Goal: Navigation & Orientation: Find specific page/section

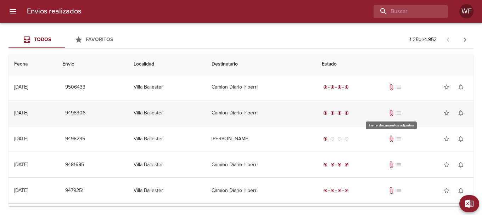
click at [389, 112] on span "attach_file" at bounding box center [391, 113] width 7 height 7
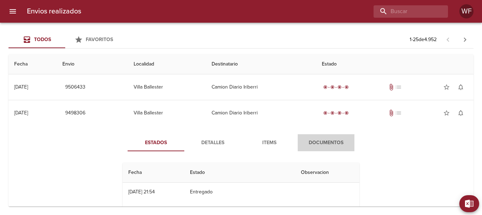
click at [317, 143] on span "Documentos" at bounding box center [326, 143] width 48 height 9
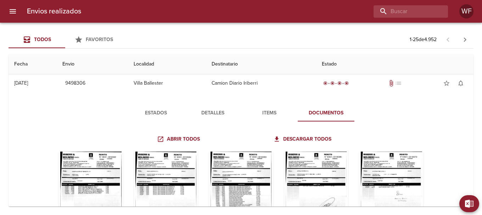
scroll to position [35, 0]
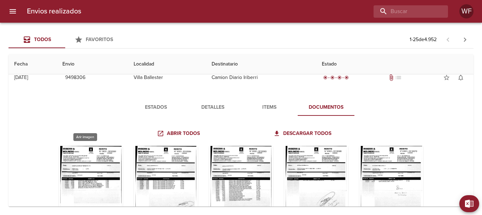
click at [75, 174] on div "Tabla de envíos del cliente" at bounding box center [91, 190] width 64 height 89
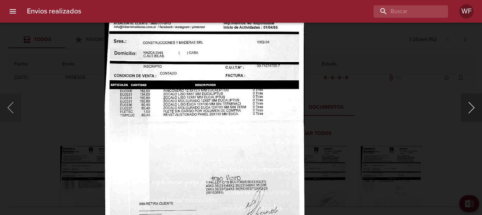
click at [464, 107] on button "Siguiente" at bounding box center [471, 108] width 21 height 28
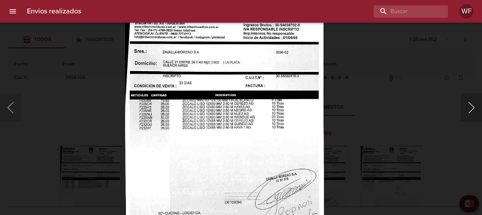
click at [465, 107] on button "Siguiente" at bounding box center [471, 108] width 21 height 28
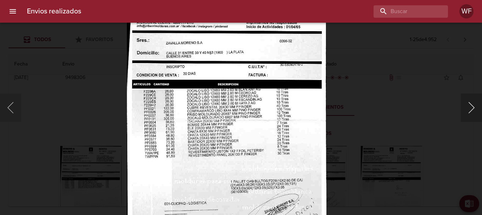
click at [482, 105] on button "Siguiente" at bounding box center [471, 108] width 21 height 28
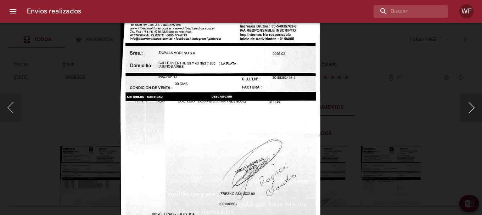
click at [468, 107] on button "Siguiente" at bounding box center [471, 108] width 21 height 28
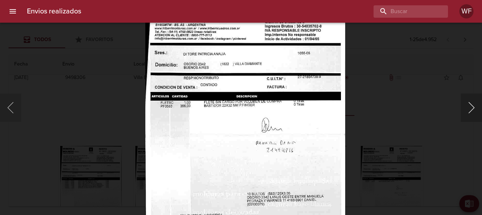
click at [469, 106] on button "Siguiente" at bounding box center [471, 108] width 21 height 28
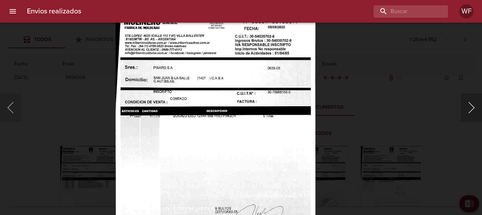
click at [469, 104] on button "Siguiente" at bounding box center [471, 108] width 21 height 28
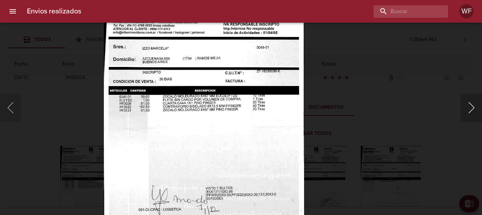
click at [466, 108] on button "Siguiente" at bounding box center [471, 108] width 21 height 28
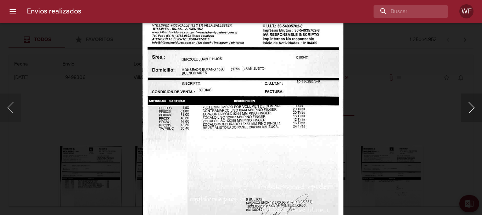
click at [463, 107] on button "Siguiente" at bounding box center [471, 108] width 21 height 28
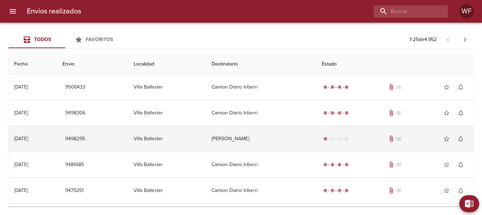
click at [391, 140] on span "attach_file" at bounding box center [391, 138] width 7 height 7
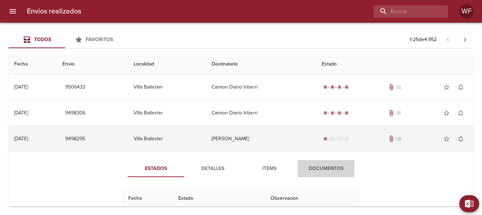
drag, startPoint x: 335, startPoint y: 166, endPoint x: 301, endPoint y: 141, distance: 42.9
click at [335, 165] on span "Documentos" at bounding box center [326, 168] width 48 height 9
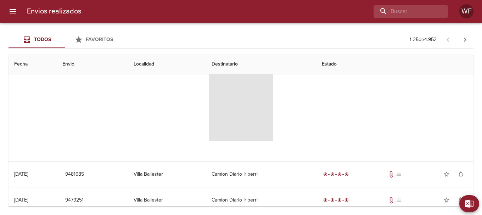
scroll to position [142, 0]
click at [255, 122] on span "Tabla de envíos del cliente" at bounding box center [241, 96] width 64 height 89
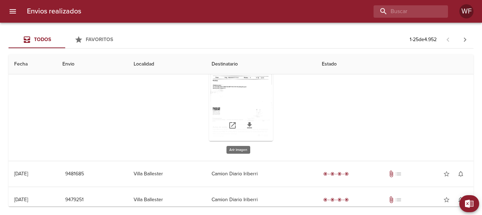
click at [254, 109] on div "Tabla de envíos del cliente" at bounding box center [241, 96] width 64 height 89
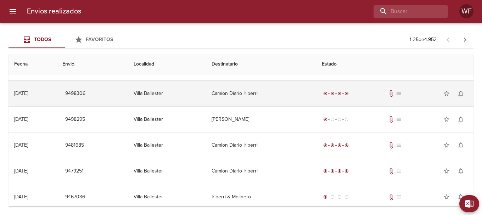
scroll to position [35, 0]
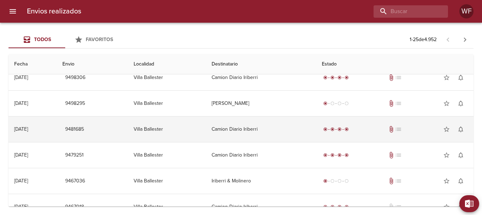
click at [392, 129] on span "attach_file" at bounding box center [391, 129] width 7 height 7
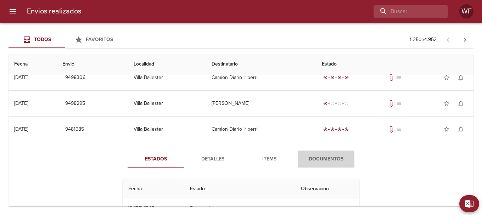
click at [323, 154] on button "Documentos" at bounding box center [326, 159] width 57 height 17
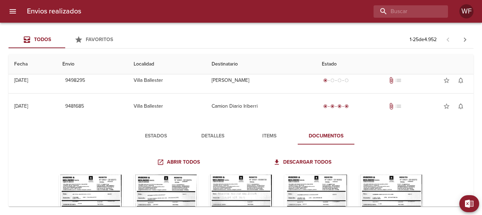
scroll to position [71, 0]
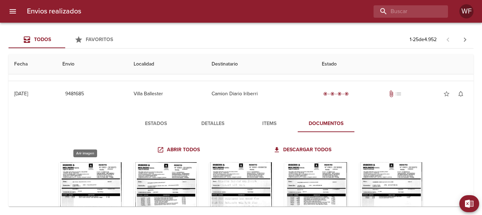
click at [111, 166] on div "Tabla de envíos del cliente" at bounding box center [91, 206] width 64 height 89
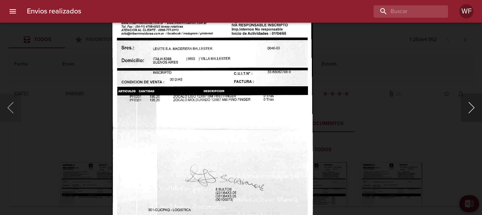
click at [478, 105] on button "Siguiente" at bounding box center [471, 108] width 21 height 28
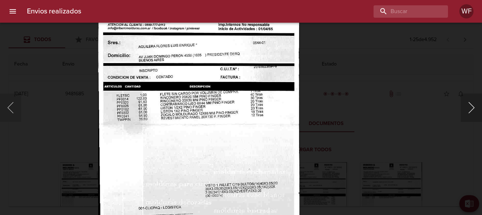
click at [472, 100] on button "Siguiente" at bounding box center [471, 108] width 21 height 28
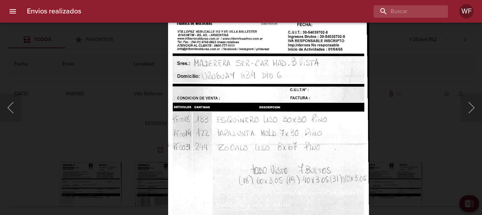
drag, startPoint x: 478, startPoint y: 110, endPoint x: 361, endPoint y: 91, distance: 118.0
click at [477, 110] on button "Siguiente" at bounding box center [471, 108] width 21 height 28
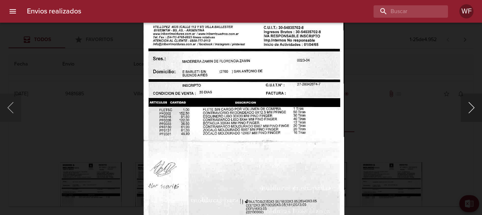
click at [464, 104] on button "Siguiente" at bounding box center [471, 108] width 21 height 28
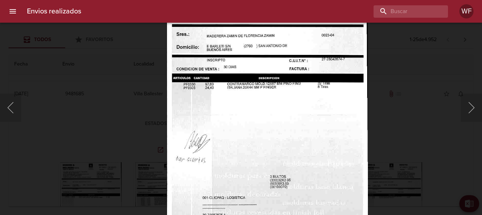
drag, startPoint x: 480, startPoint y: 102, endPoint x: 405, endPoint y: 102, distance: 74.4
click at [480, 102] on button "Siguiente" at bounding box center [471, 108] width 21 height 28
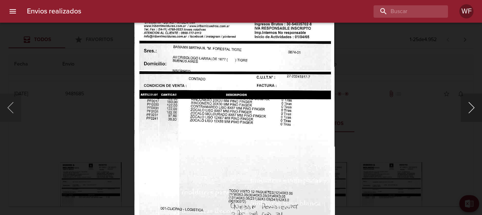
click at [473, 104] on button "Siguiente" at bounding box center [471, 108] width 21 height 28
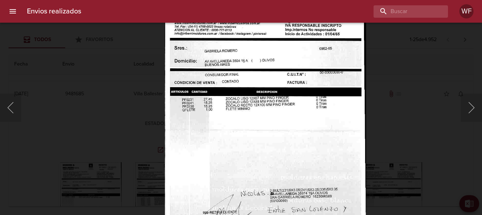
drag, startPoint x: 465, startPoint y: 113, endPoint x: 424, endPoint y: 105, distance: 41.8
click at [464, 112] on button "Siguiente" at bounding box center [471, 108] width 21 height 28
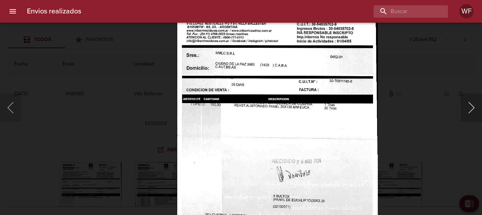
drag, startPoint x: 466, startPoint y: 103, endPoint x: 308, endPoint y: 86, distance: 159.1
click at [466, 103] on button "Siguiente" at bounding box center [471, 108] width 21 height 28
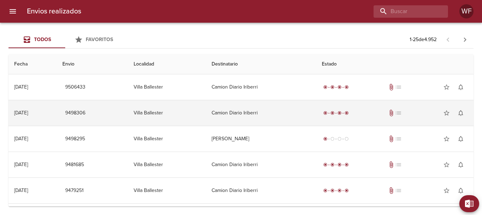
scroll to position [35, 0]
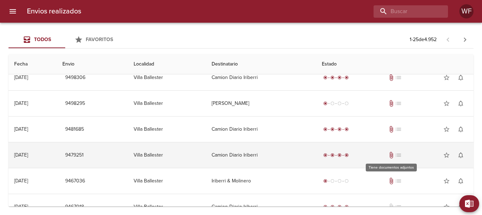
click at [388, 157] on span "attach_file" at bounding box center [391, 155] width 7 height 7
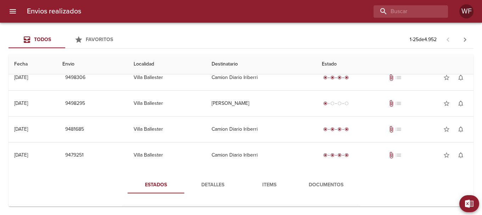
click at [336, 186] on span "Documentos" at bounding box center [326, 185] width 48 height 9
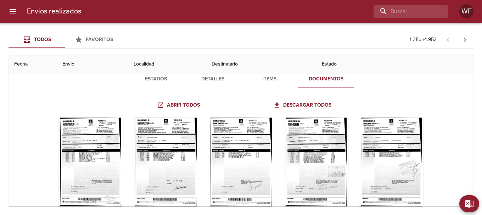
scroll to position [142, 0]
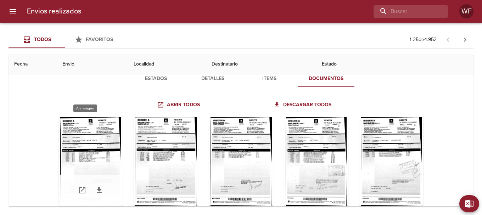
click at [98, 137] on div "Tabla de envíos del cliente" at bounding box center [91, 161] width 64 height 89
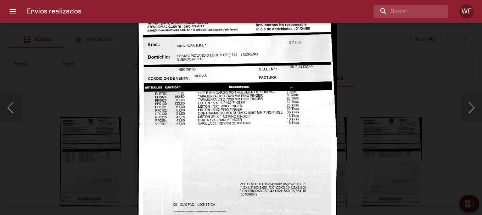
drag, startPoint x: 469, startPoint y: 113, endPoint x: 337, endPoint y: 96, distance: 132.5
click at [468, 113] on button "Siguiente" at bounding box center [471, 108] width 21 height 28
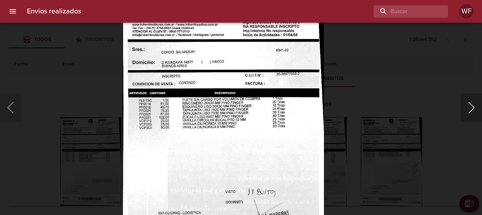
click at [476, 112] on button "Siguiente" at bounding box center [471, 108] width 21 height 28
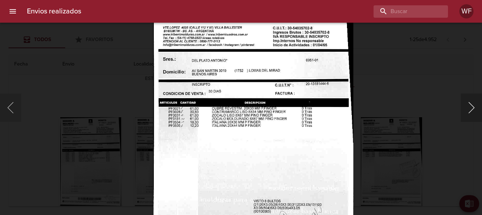
click at [470, 106] on button "Siguiente" at bounding box center [471, 108] width 21 height 28
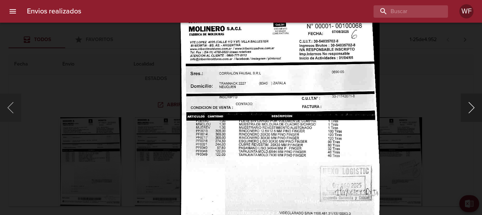
click at [467, 110] on button "Siguiente" at bounding box center [471, 108] width 21 height 28
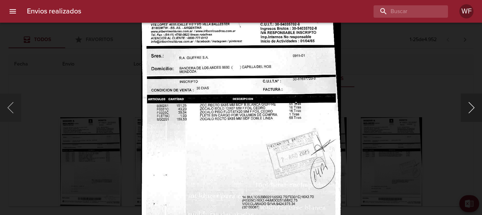
drag, startPoint x: 472, startPoint y: 110, endPoint x: 463, endPoint y: 110, distance: 9.2
click at [471, 110] on button "Siguiente" at bounding box center [471, 108] width 21 height 28
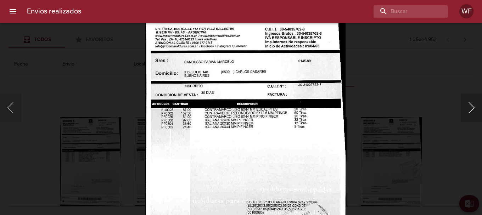
click at [469, 104] on button "Siguiente" at bounding box center [471, 108] width 21 height 28
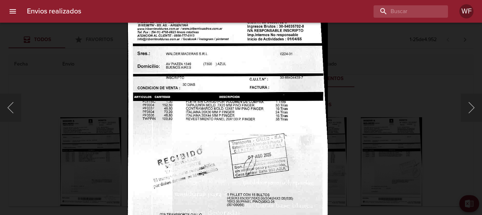
drag, startPoint x: 473, startPoint y: 105, endPoint x: 460, endPoint y: 105, distance: 13.1
click at [473, 105] on button "Siguiente" at bounding box center [471, 108] width 21 height 28
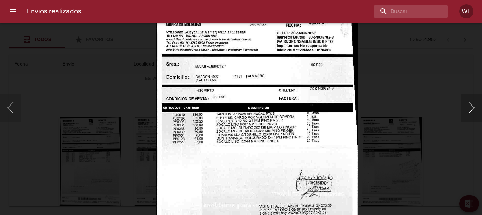
click at [467, 105] on button "Siguiente" at bounding box center [471, 108] width 21 height 28
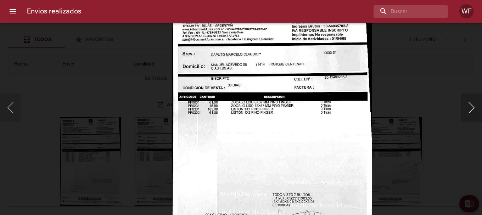
click at [471, 105] on button "Siguiente" at bounding box center [471, 108] width 21 height 28
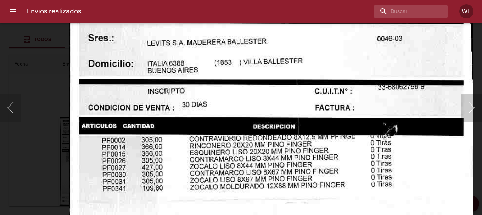
drag, startPoint x: 473, startPoint y: 111, endPoint x: 457, endPoint y: 111, distance: 16.0
click at [472, 111] on button "Siguiente" at bounding box center [471, 108] width 21 height 28
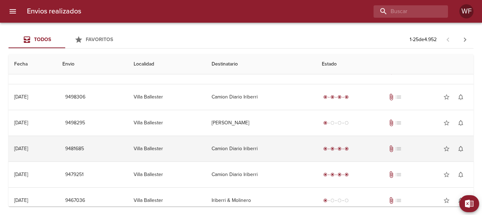
scroll to position [0, 0]
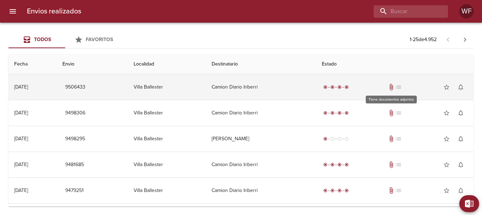
click at [388, 87] on span "attach_file" at bounding box center [391, 87] width 7 height 7
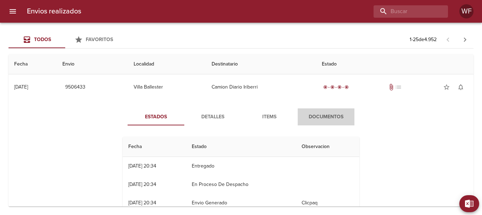
click at [325, 113] on span "Documentos" at bounding box center [326, 117] width 48 height 9
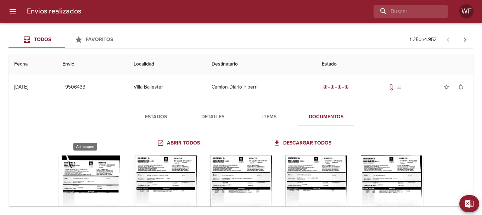
click at [82, 172] on div "Tabla de envíos del cliente" at bounding box center [91, 200] width 64 height 89
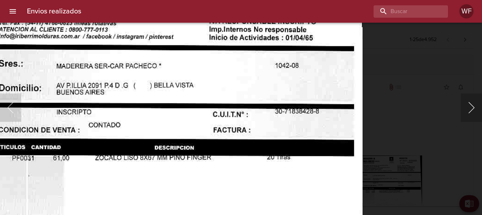
click at [470, 116] on button "Siguiente" at bounding box center [471, 108] width 21 height 28
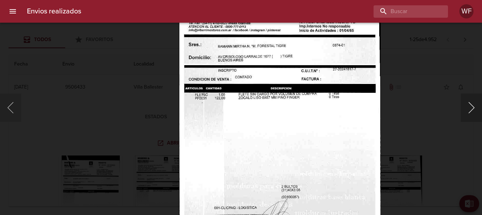
click at [475, 114] on button "Siguiente" at bounding box center [471, 108] width 21 height 28
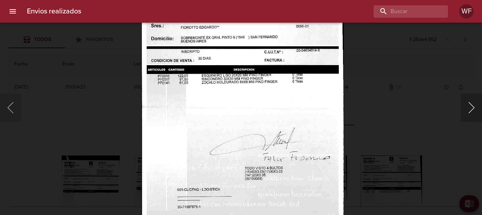
click at [475, 111] on button "Siguiente" at bounding box center [471, 108] width 21 height 28
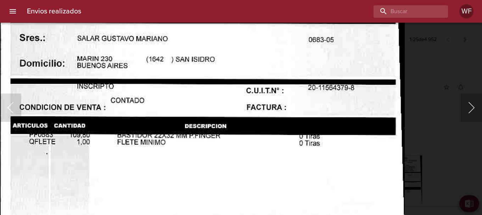
click at [472, 113] on button "Siguiente" at bounding box center [471, 108] width 21 height 28
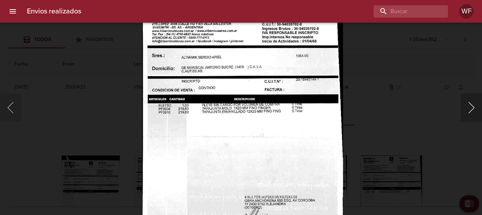
click at [479, 104] on button "Siguiente" at bounding box center [471, 108] width 21 height 28
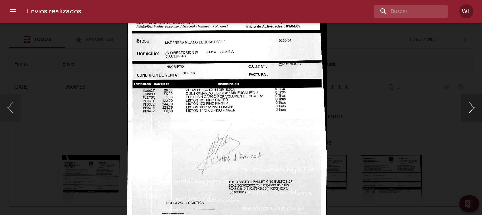
click at [473, 114] on button "Siguiente" at bounding box center [471, 108] width 21 height 28
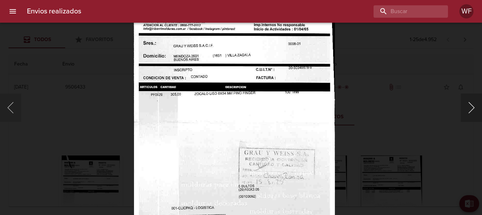
click at [478, 107] on button "Siguiente" at bounding box center [471, 108] width 21 height 28
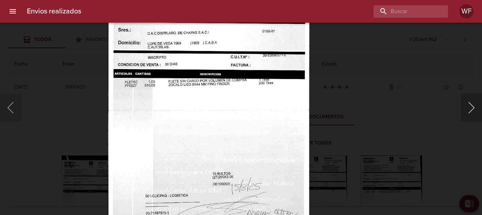
click at [468, 106] on button "Siguiente" at bounding box center [471, 108] width 21 height 28
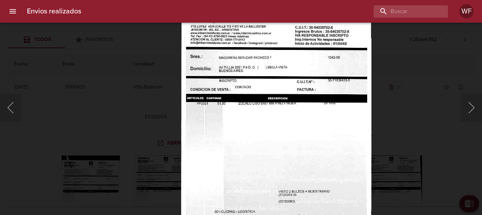
drag, startPoint x: 472, startPoint y: 111, endPoint x: 282, endPoint y: 76, distance: 192.8
click at [471, 111] on button "Siguiente" at bounding box center [471, 108] width 21 height 28
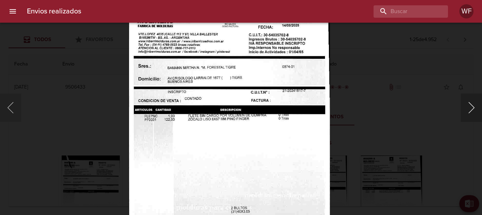
click at [473, 107] on button "Siguiente" at bounding box center [471, 108] width 21 height 28
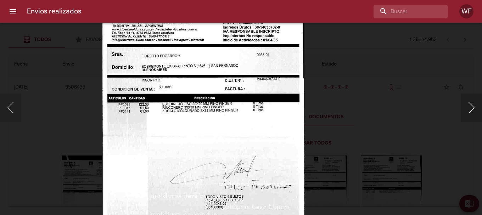
drag, startPoint x: 474, startPoint y: 97, endPoint x: 470, endPoint y: 104, distance: 8.4
click at [473, 100] on button "Siguiente" at bounding box center [471, 108] width 21 height 28
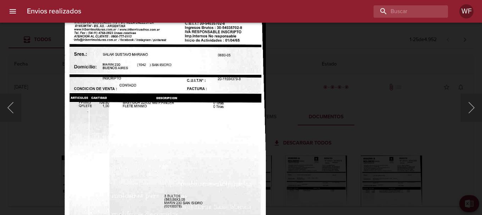
drag, startPoint x: 471, startPoint y: 107, endPoint x: 315, endPoint y: 89, distance: 156.3
click at [471, 106] on button "Siguiente" at bounding box center [471, 108] width 21 height 28
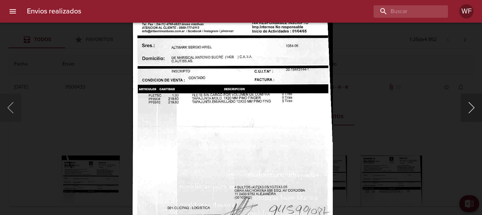
click at [470, 109] on button "Siguiente" at bounding box center [471, 108] width 21 height 28
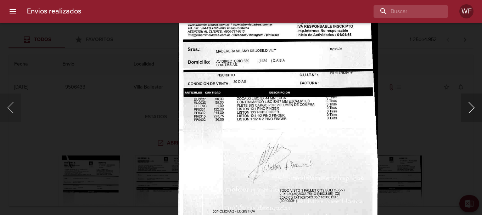
click at [468, 104] on button "Siguiente" at bounding box center [471, 108] width 21 height 28
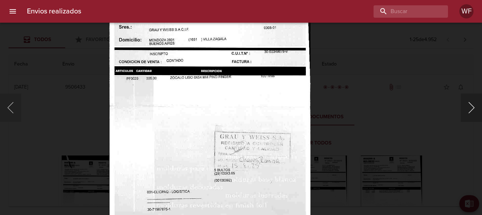
click at [471, 107] on button "Siguiente" at bounding box center [471, 108] width 21 height 28
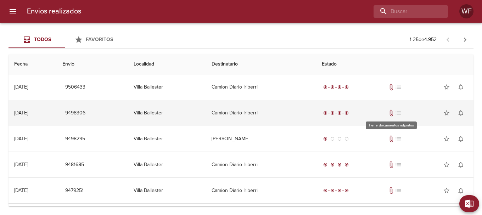
click at [388, 112] on span "attach_file" at bounding box center [391, 113] width 7 height 7
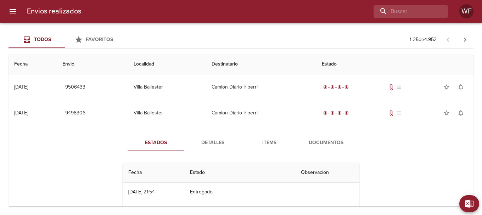
click at [330, 144] on span "Documentos" at bounding box center [326, 143] width 48 height 9
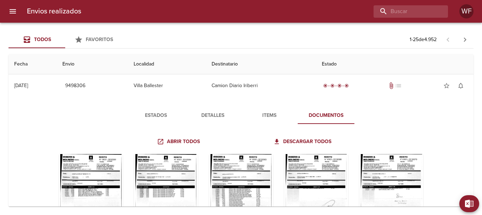
scroll to position [35, 0]
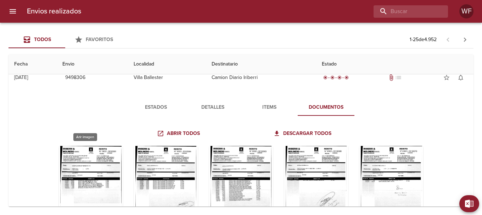
click at [79, 163] on div "Tabla de envíos del cliente" at bounding box center [91, 190] width 64 height 89
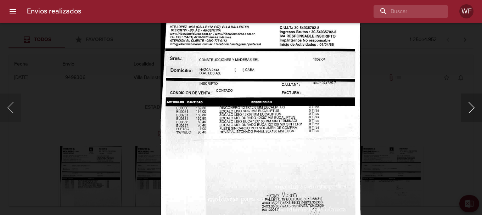
click at [475, 113] on button "Siguiente" at bounding box center [471, 108] width 21 height 28
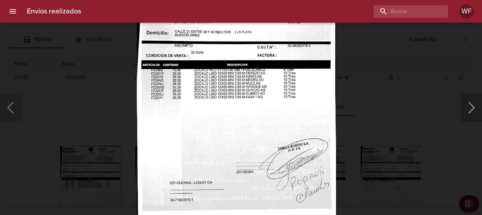
click at [473, 110] on button "Siguiente" at bounding box center [471, 108] width 21 height 28
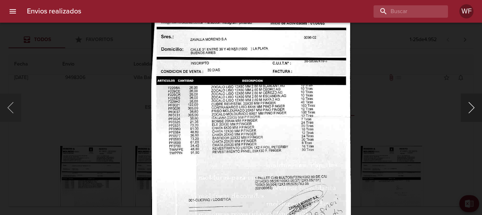
click at [473, 121] on button "Siguiente" at bounding box center [471, 108] width 21 height 28
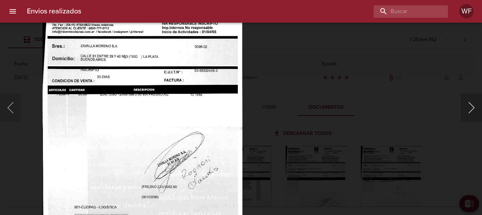
click at [469, 107] on button "Siguiente" at bounding box center [471, 108] width 21 height 28
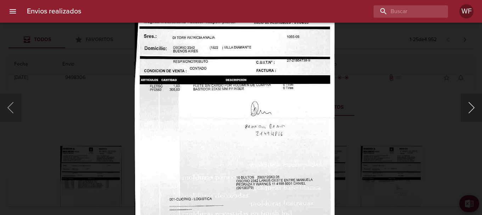
click at [476, 111] on button "Siguiente" at bounding box center [471, 108] width 21 height 28
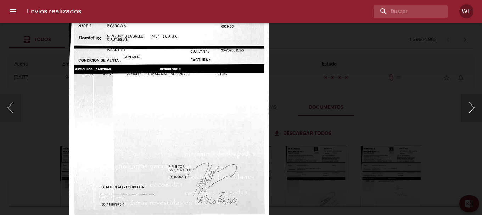
click at [465, 109] on button "Siguiente" at bounding box center [471, 108] width 21 height 28
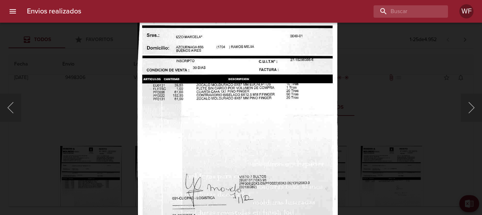
drag, startPoint x: 470, startPoint y: 111, endPoint x: 345, endPoint y: 106, distance: 124.5
click at [469, 111] on button "Siguiente" at bounding box center [471, 108] width 21 height 28
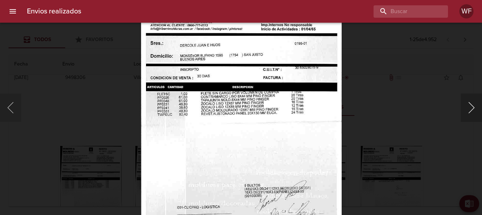
click at [470, 107] on button "Siguiente" at bounding box center [471, 108] width 21 height 28
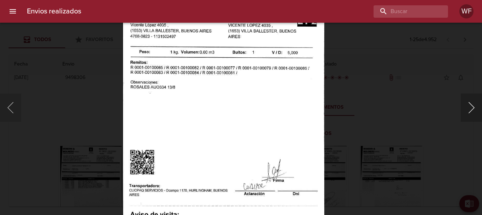
click at [468, 112] on button "Siguiente" at bounding box center [471, 108] width 21 height 28
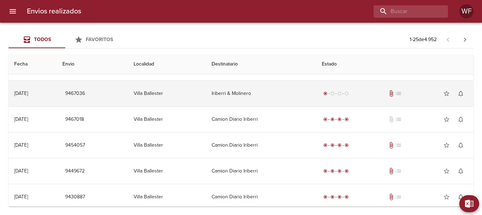
scroll to position [106, 0]
